Goal: Task Accomplishment & Management: Manage account settings

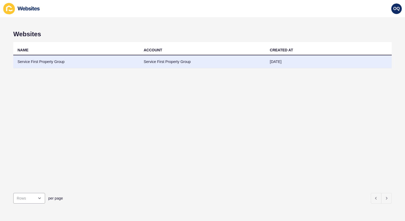
click at [145, 61] on td "Service First Property Group" at bounding box center [202, 61] width 126 height 13
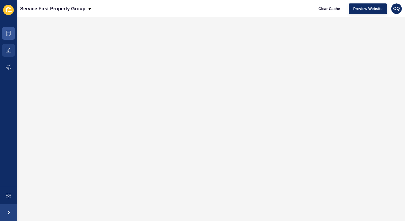
click at [11, 52] on span at bounding box center [8, 50] width 17 height 17
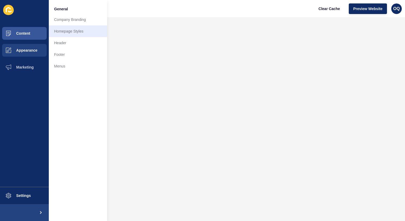
click at [58, 31] on link "Homepage Styles" at bounding box center [78, 31] width 58 height 12
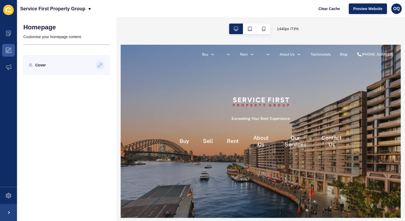
click at [98, 67] on icon at bounding box center [100, 65] width 4 height 4
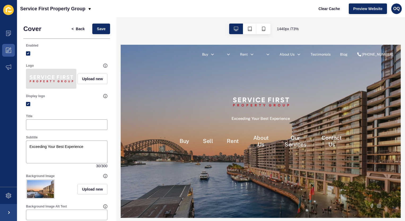
scroll to position [33, 0]
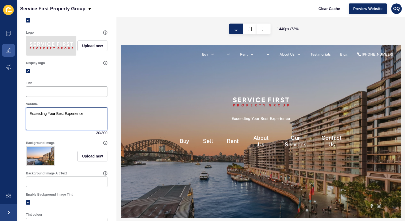
click at [65, 113] on textarea "Exceeding Your Best Experience" at bounding box center [67, 118] width 80 height 21
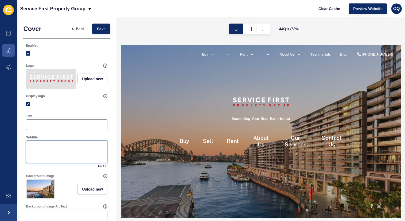
scroll to position [0, 0]
click at [98, 34] on div "< Back Save" at bounding box center [88, 29] width 46 height 14
click at [98, 29] on span "Save" at bounding box center [101, 28] width 9 height 5
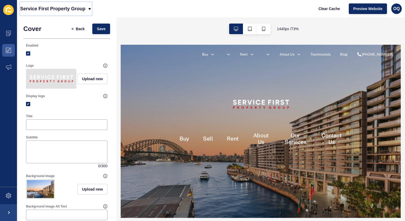
click at [87, 10] on div "Service First Property Group" at bounding box center [56, 8] width 72 height 13
click at [82, 36] on div "< Back Save" at bounding box center [88, 29] width 46 height 14
click at [81, 31] on span "Back" at bounding box center [80, 28] width 9 height 5
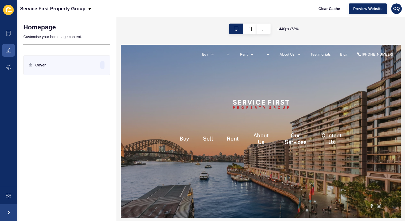
click at [59, 38] on p "Customise your homepage content." at bounding box center [66, 37] width 87 height 12
click at [7, 69] on icon at bounding box center [8, 67] width 5 height 5
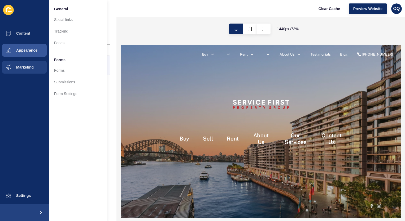
click at [33, 56] on button "Appearance" at bounding box center [24, 50] width 49 height 17
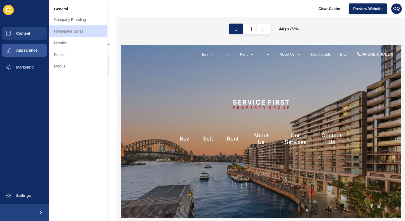
click at [38, 31] on button "Content" at bounding box center [24, 33] width 49 height 17
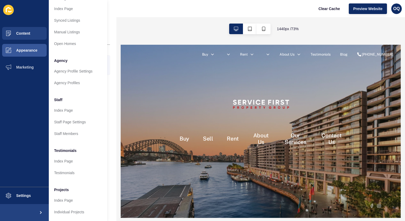
scroll to position [89, 0]
click at [45, 196] on button "Settings" at bounding box center [24, 195] width 49 height 17
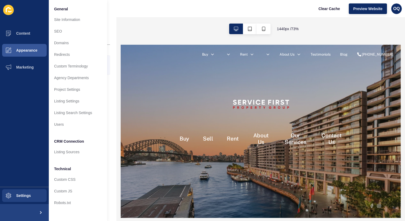
click at [191, 98] on div "Buy Sell Rent About Us Our Services Contact Us" at bounding box center [311, 162] width 381 height 165
